Goal: Task Accomplishment & Management: Use online tool/utility

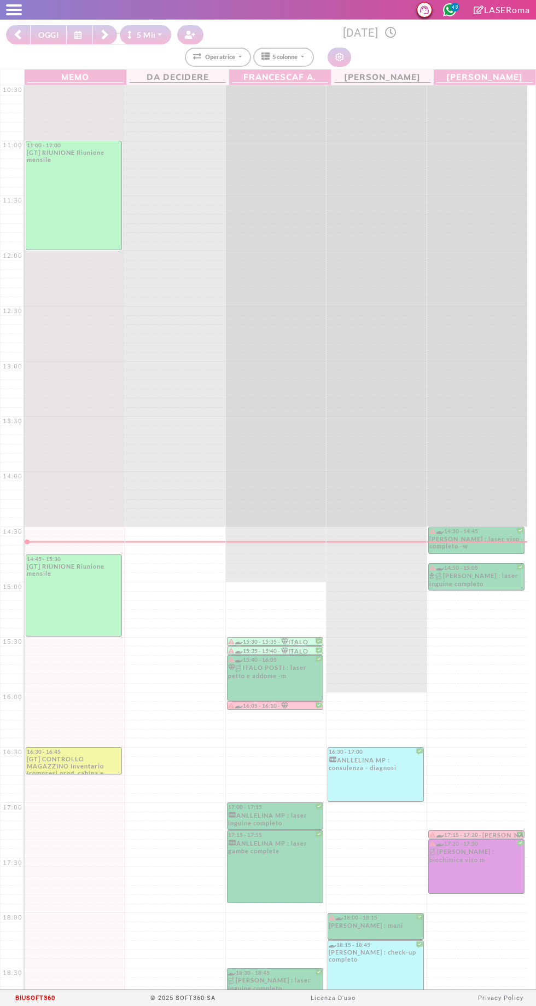
select select "*"
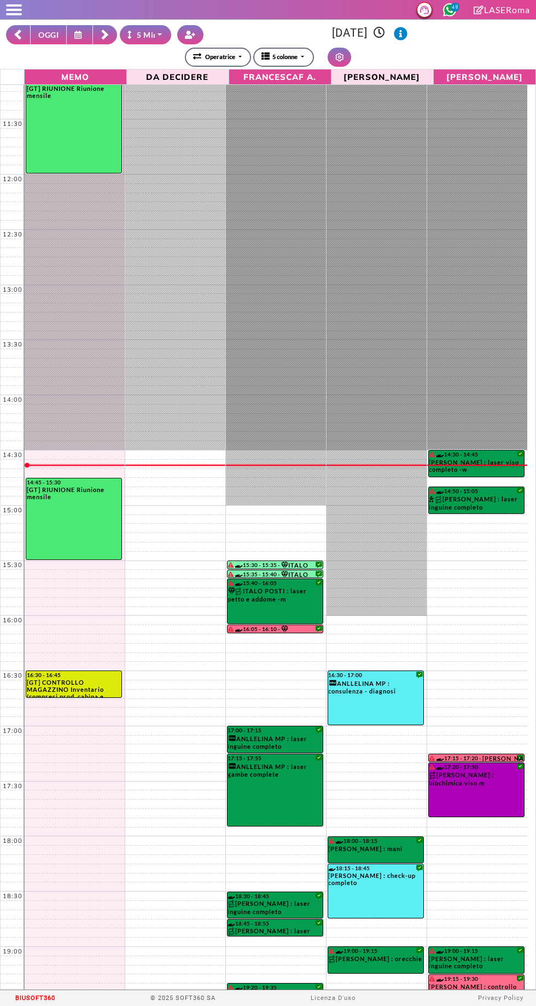
scroll to position [86, 0]
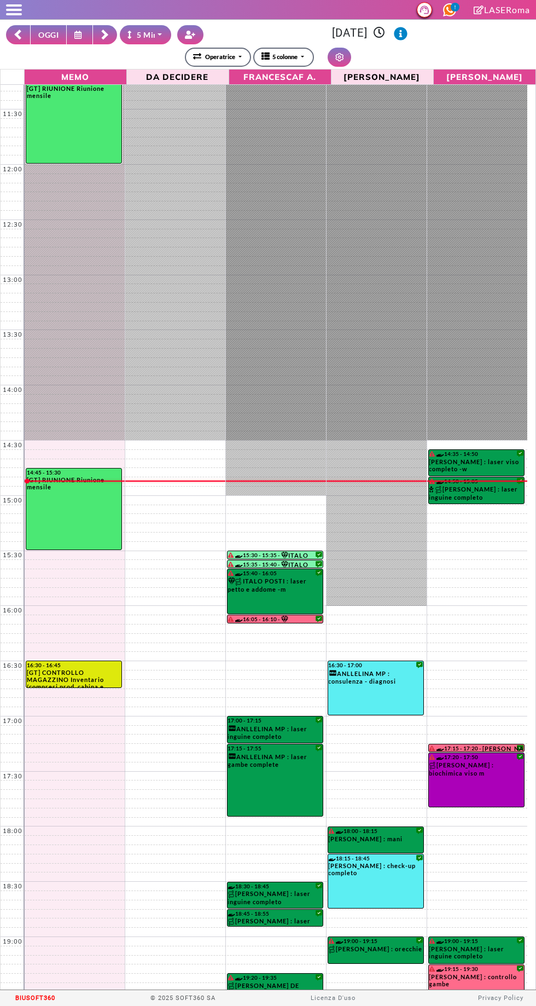
click at [45, 28] on button "OGGI" at bounding box center [48, 34] width 37 height 19
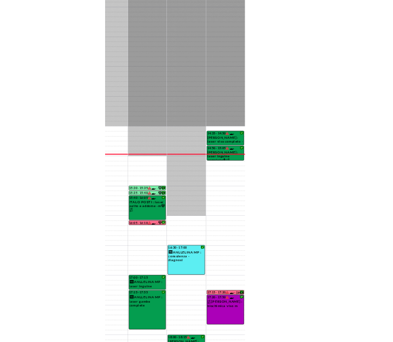
scroll to position [184, 0]
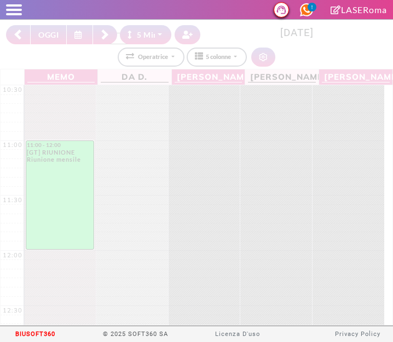
select select "*"
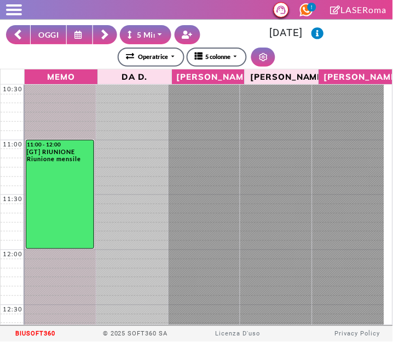
select select "*"
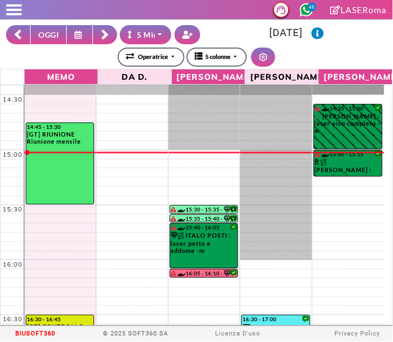
scroll to position [426, 0]
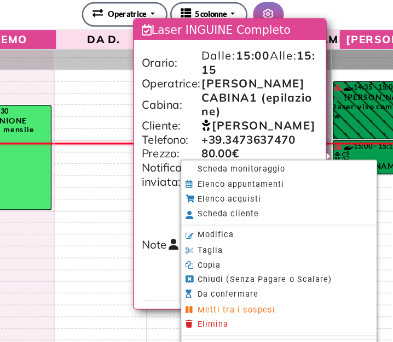
click at [261, 182] on span "Scheda monitoraggio" at bounding box center [242, 178] width 68 height 7
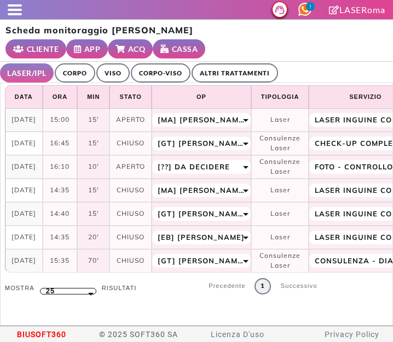
select select "**"
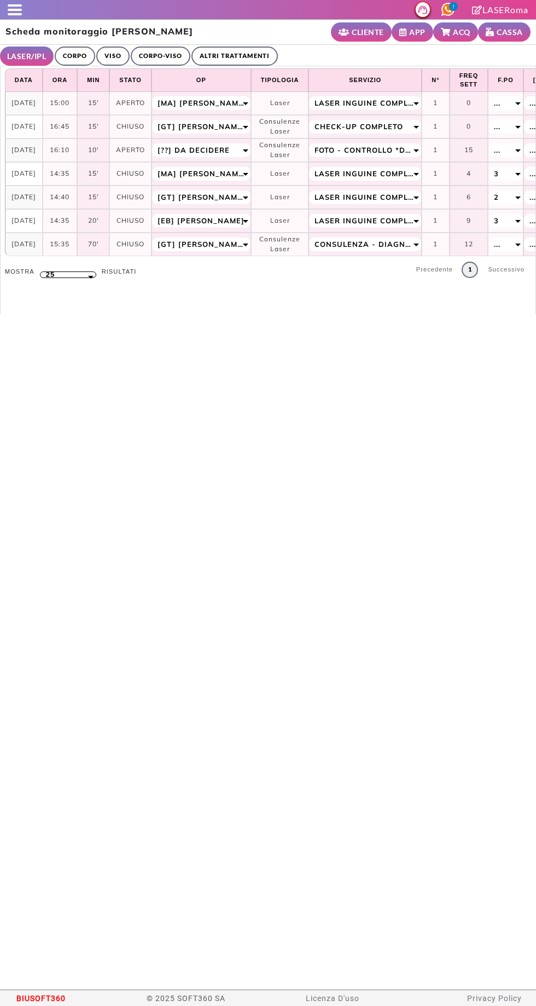
click at [15, 5] on span at bounding box center [15, 5] width 14 height 2
select select "**"
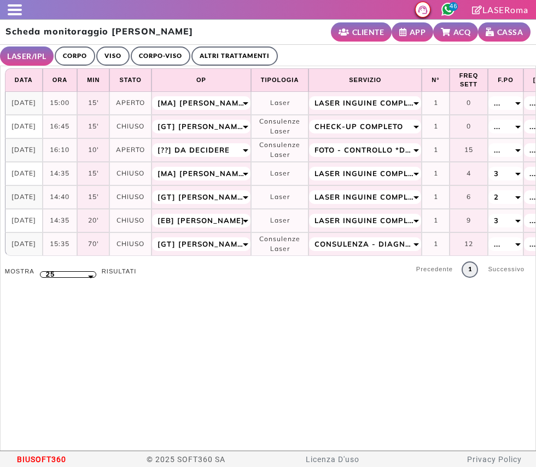
click at [16, 9] on span at bounding box center [15, 10] width 14 height 2
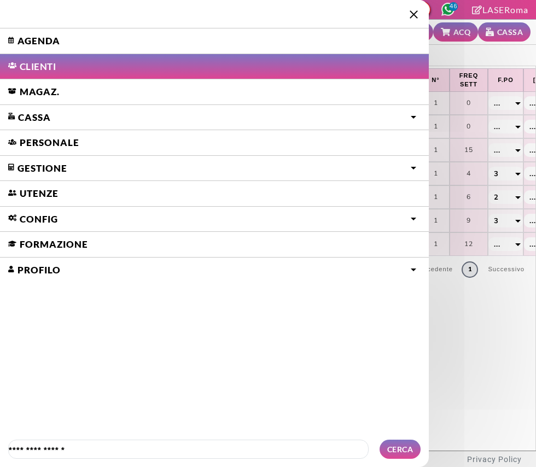
click at [27, 39] on link "Agenda" at bounding box center [214, 40] width 429 height 25
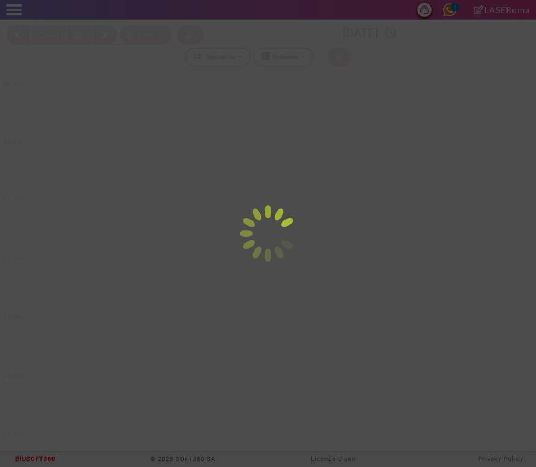
select select "*"
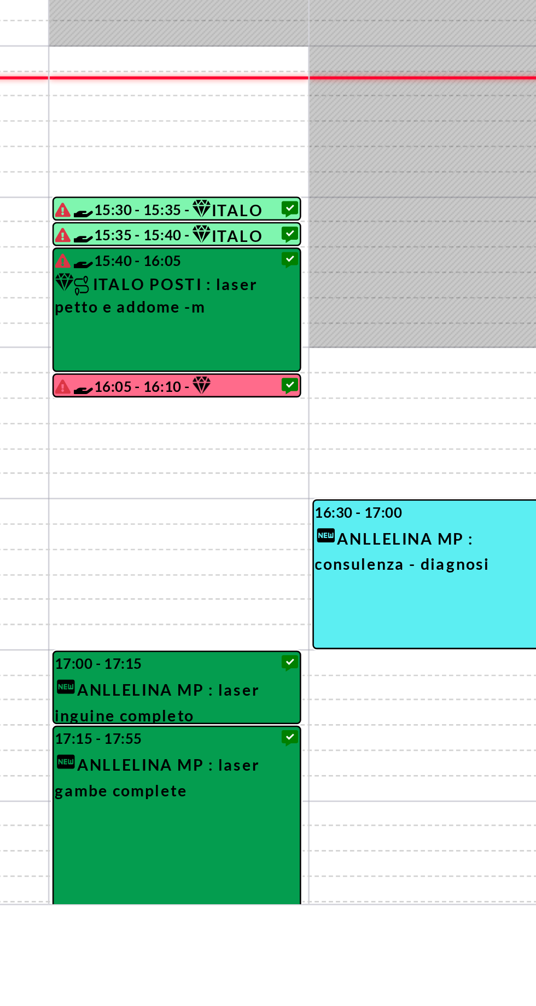
scroll to position [493, 0]
